Goal: Browse casually

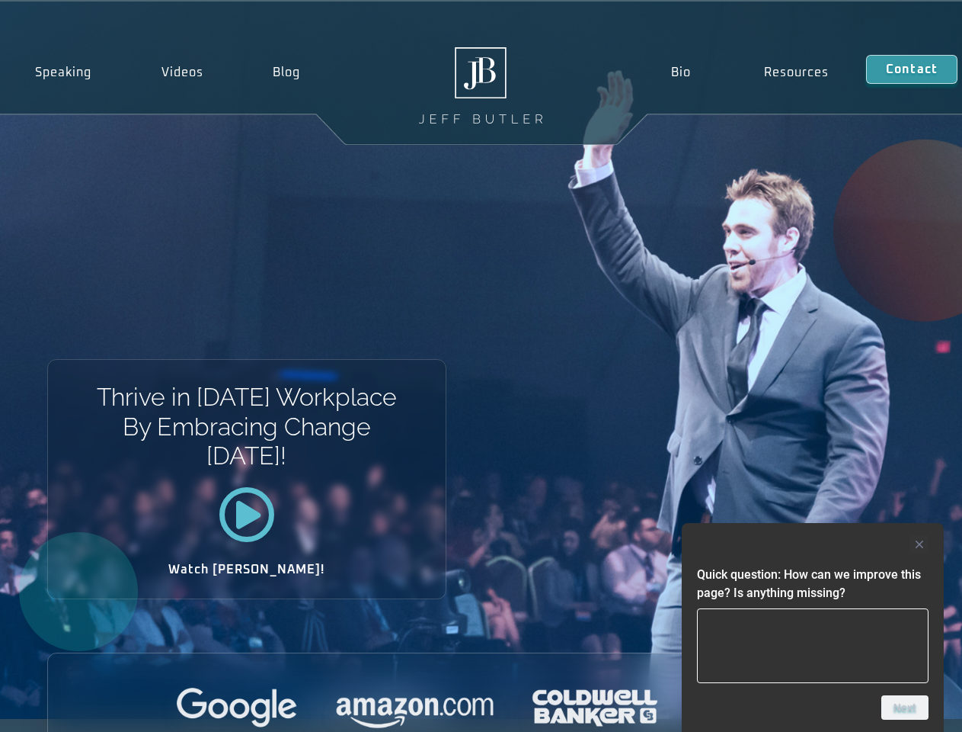
click at [481, 366] on div "Thrive in [DATE] Workplace By Embracing Change [DATE]! Watch [PERSON_NAME]!" at bounding box center [481, 360] width 962 height 717
click at [813, 544] on div at bounding box center [813, 544] width 232 height 18
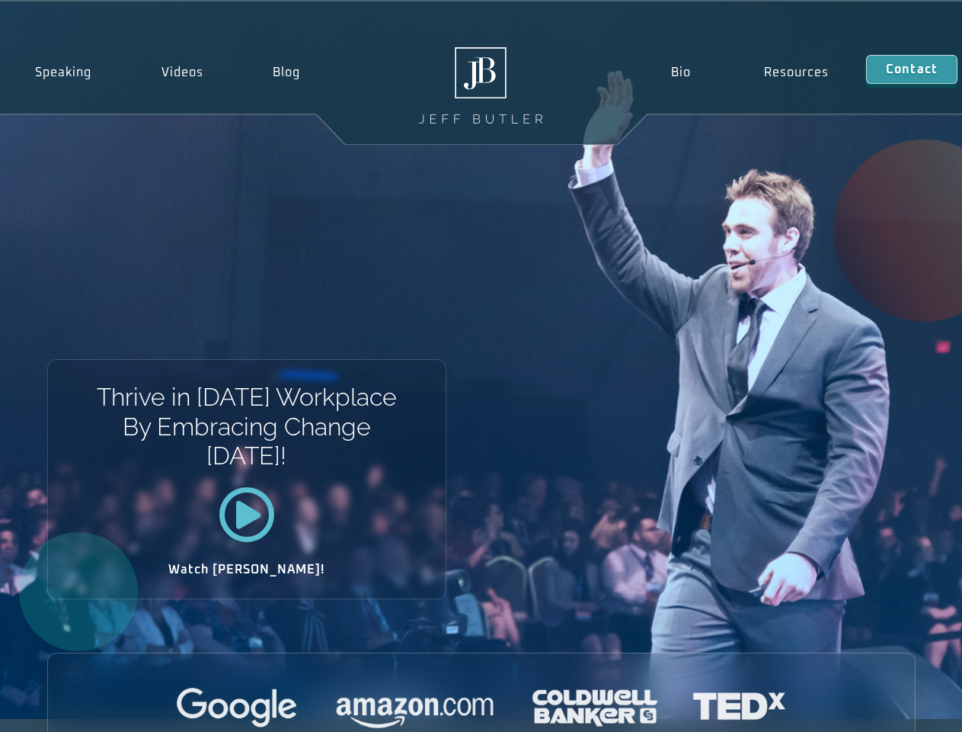
click at [905, 707] on div at bounding box center [481, 708] width 867 height 42
